Goal: Navigation & Orientation: Find specific page/section

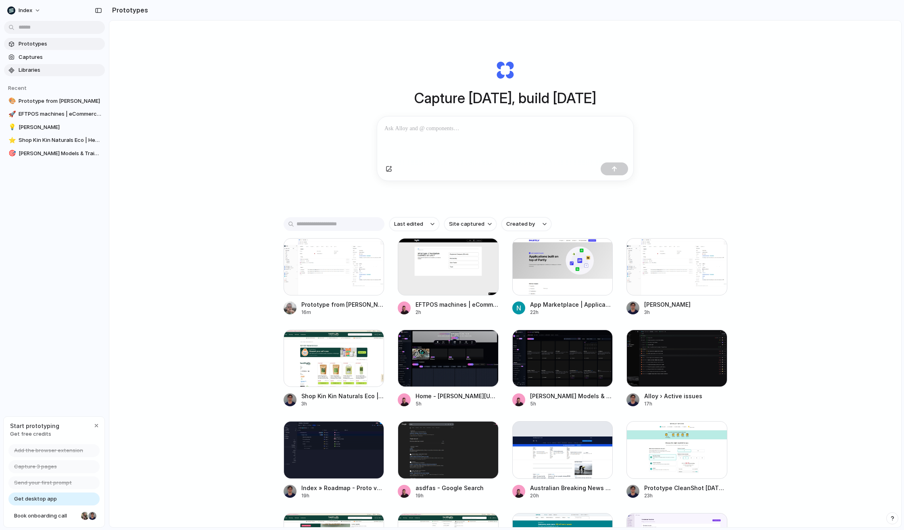
click at [69, 70] on span "Libraries" at bounding box center [60, 70] width 83 height 8
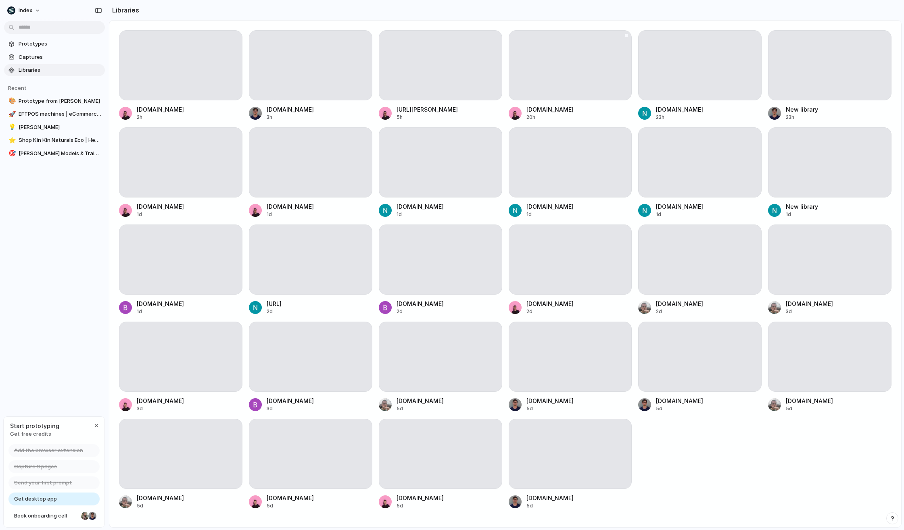
click at [569, 89] on div at bounding box center [570, 65] width 123 height 70
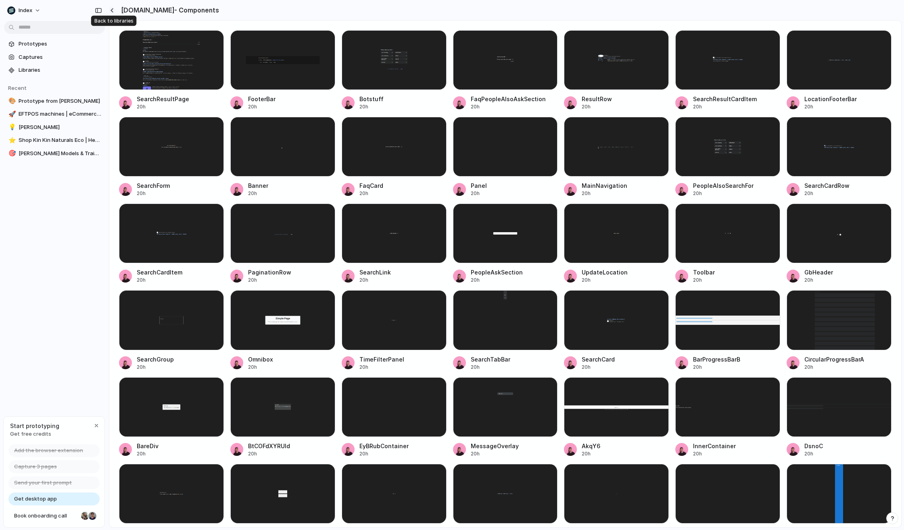
click at [111, 10] on div "button" at bounding box center [112, 10] width 4 height 4
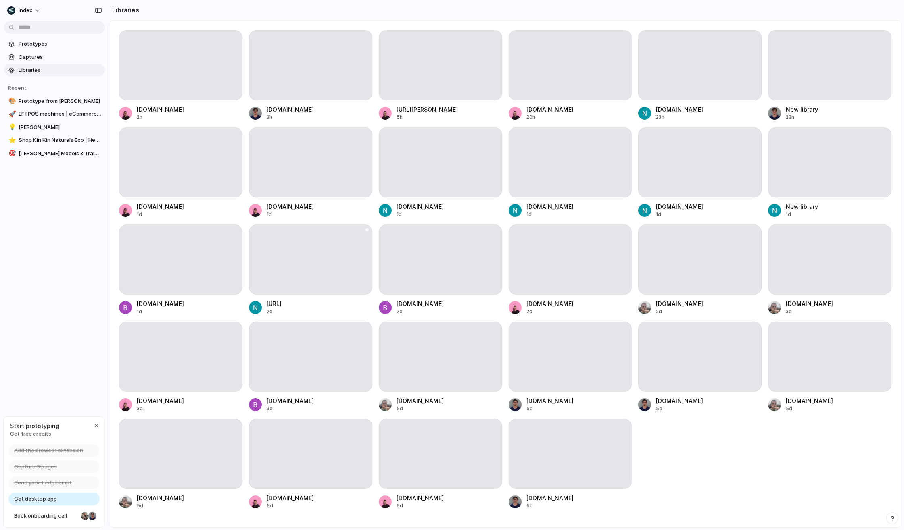
scroll to position [2, 0]
click at [311, 174] on div at bounding box center [310, 161] width 123 height 70
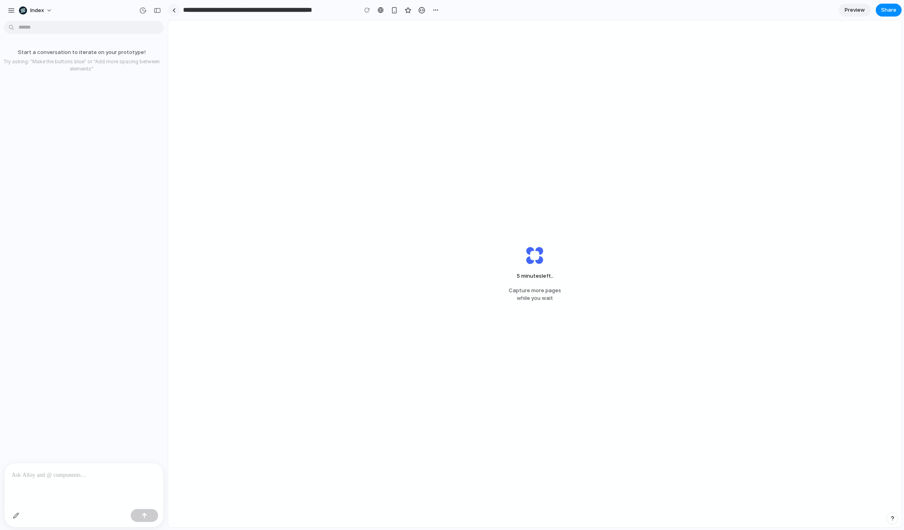
click at [173, 11] on div at bounding box center [174, 10] width 4 height 4
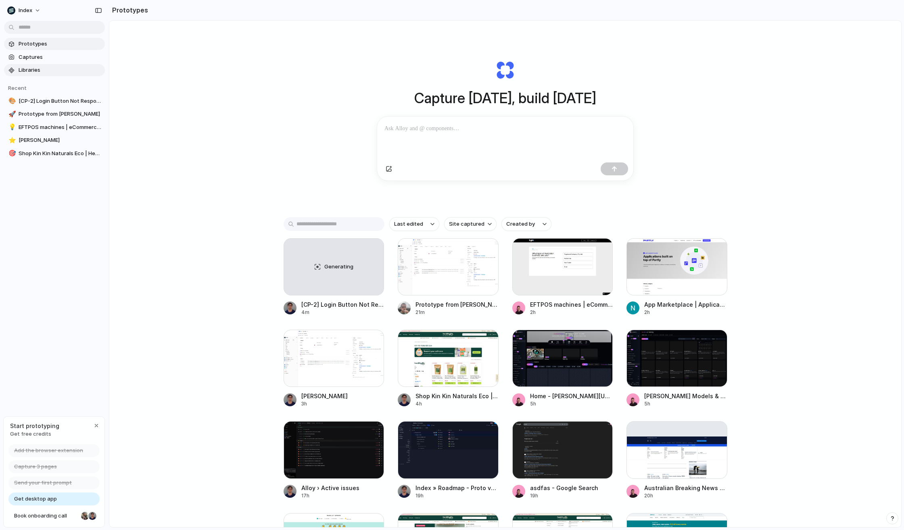
click at [53, 71] on span "Libraries" at bounding box center [60, 70] width 83 height 8
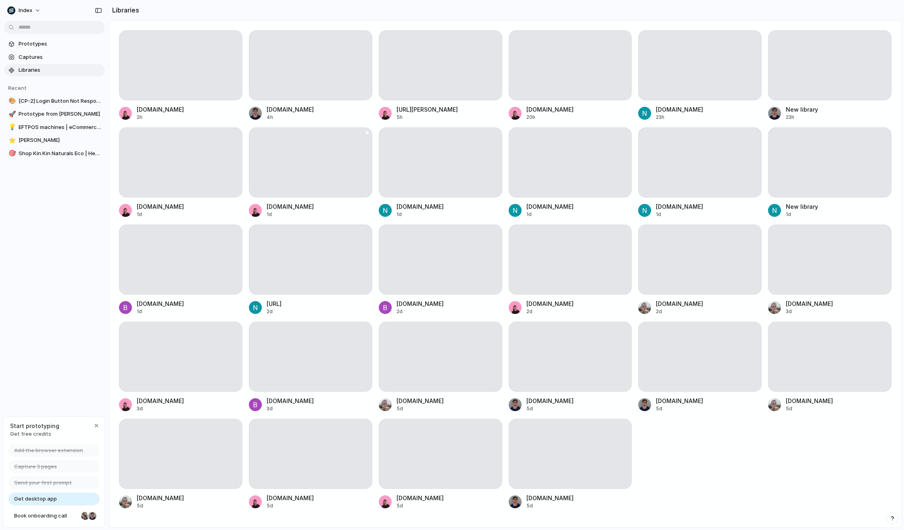
click at [287, 167] on div at bounding box center [310, 162] width 123 height 70
